Goal: Task Accomplishment & Management: Use online tool/utility

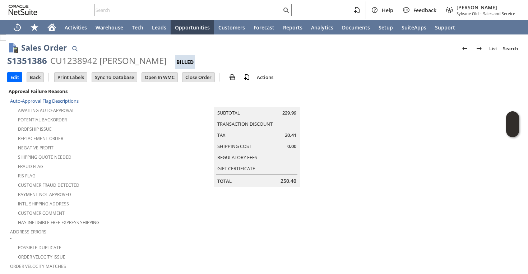
click at [246, 9] on input "text" at bounding box center [187, 10] width 187 height 9
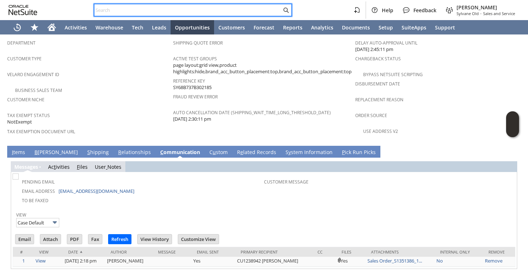
paste input "5622617778"
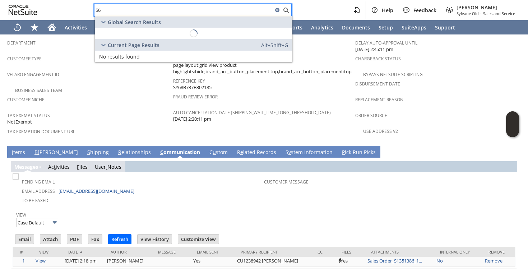
type input "5"
type input "2"
type input "5622617778"
click at [107, 12] on input "5622617778" at bounding box center [183, 10] width 178 height 9
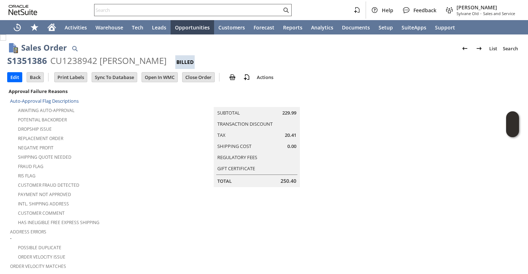
click at [146, 14] on input "text" at bounding box center [187, 10] width 187 height 9
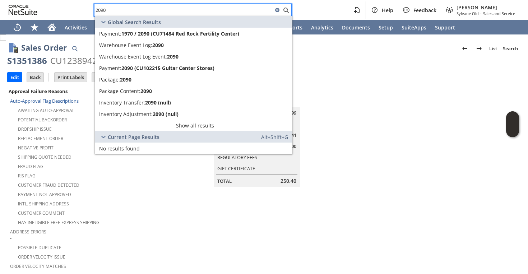
click at [100, 13] on input "2090" at bounding box center [183, 10] width 178 height 9
paste input "5717235131"
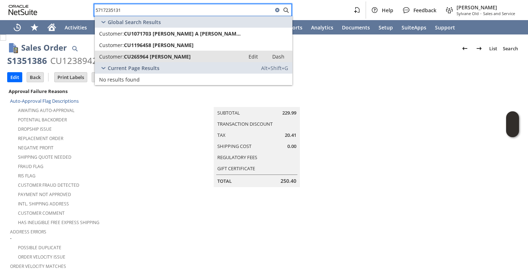
type input "5717235131"
click at [162, 54] on span "CU265964 Rita A Rooney" at bounding box center [157, 56] width 67 height 7
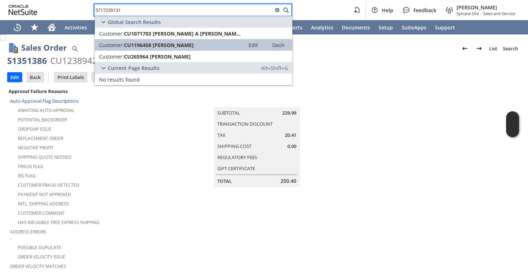
click at [158, 43] on span "CU1196458 Rita A Rooney" at bounding box center [159, 45] width 70 height 7
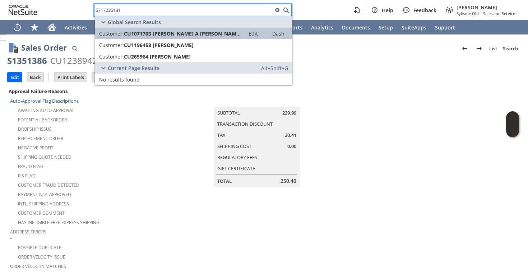
click at [158, 31] on span "CU1071703 Rira A Rooney" at bounding box center [182, 33] width 117 height 7
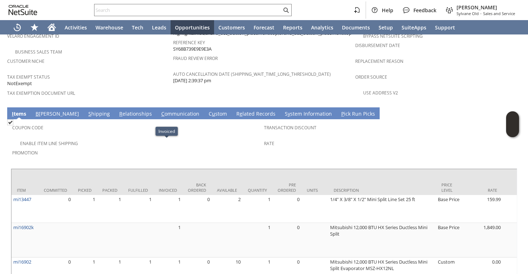
scroll to position [413, 0]
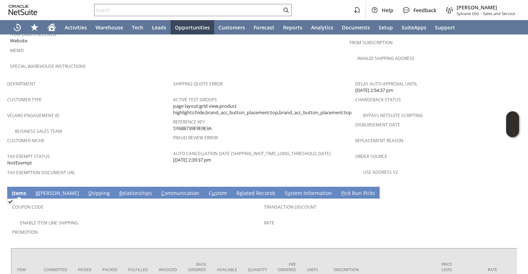
click at [86, 189] on link "S hipping" at bounding box center [98, 193] width 25 height 8
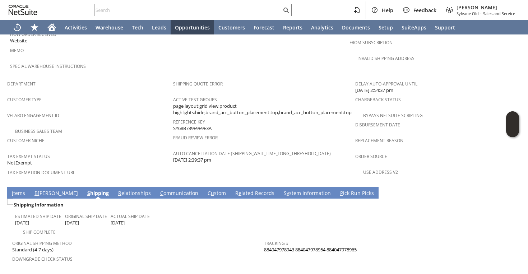
click at [320, 246] on link "884047978943 884047978954 884047978965" at bounding box center [310, 249] width 93 height 6
